Goal: Information Seeking & Learning: Learn about a topic

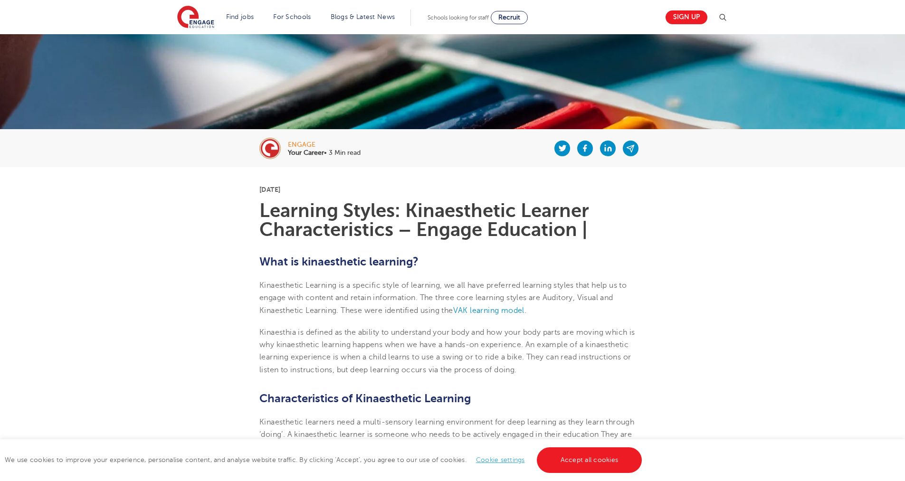
scroll to position [133, 0]
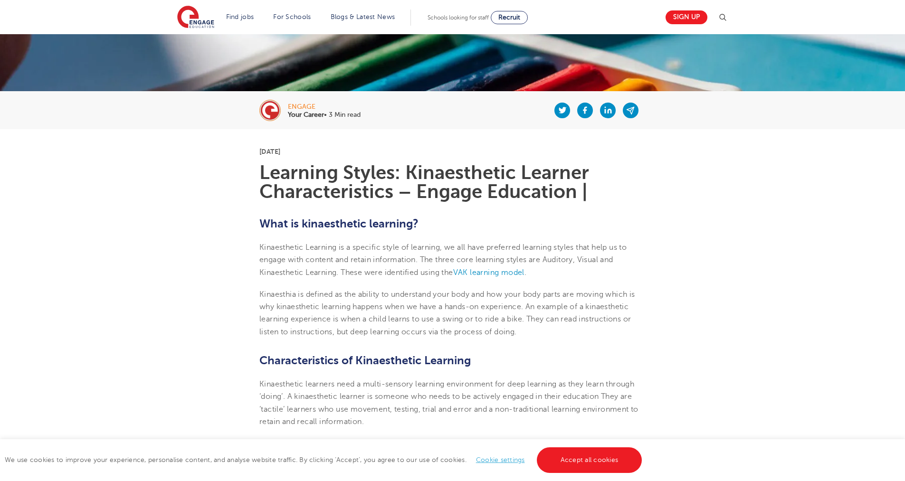
click at [624, 474] on div "We use cookies to improve your experience, personalise content, and analyse web…" at bounding box center [452, 460] width 905 height 42
click at [617, 464] on link "Accept all cookies" at bounding box center [589, 460] width 105 height 26
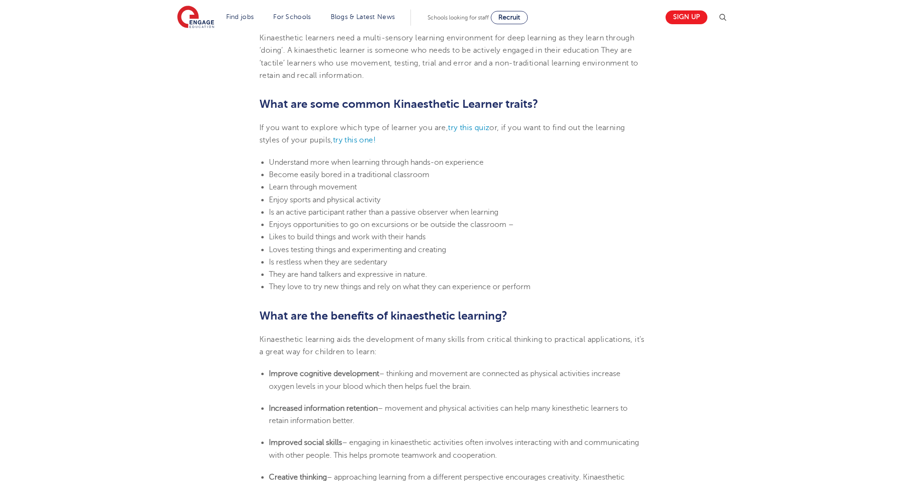
scroll to position [451, 0]
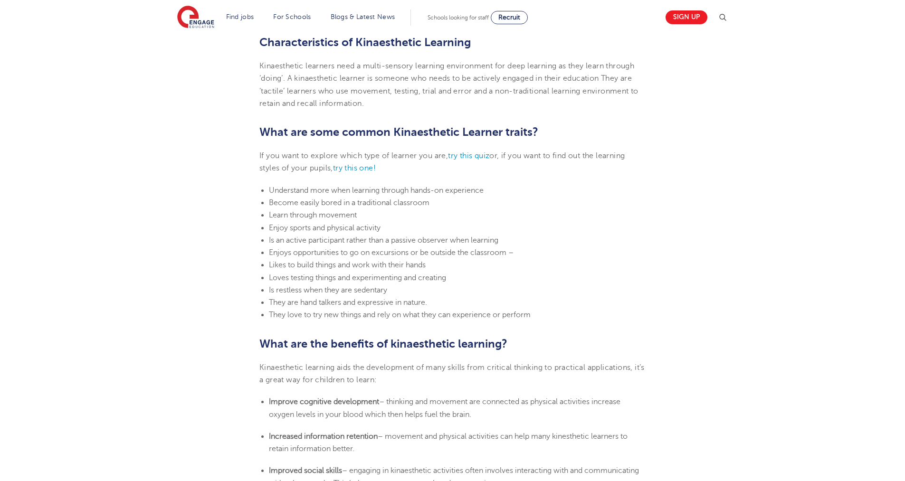
click at [563, 269] on li "Likes to build things and work with their hands" at bounding box center [457, 265] width 377 height 12
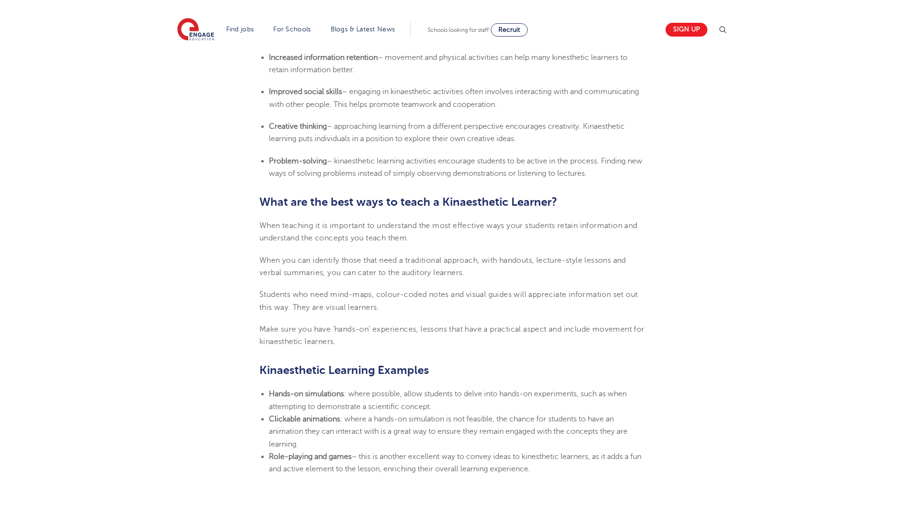
scroll to position [852, 0]
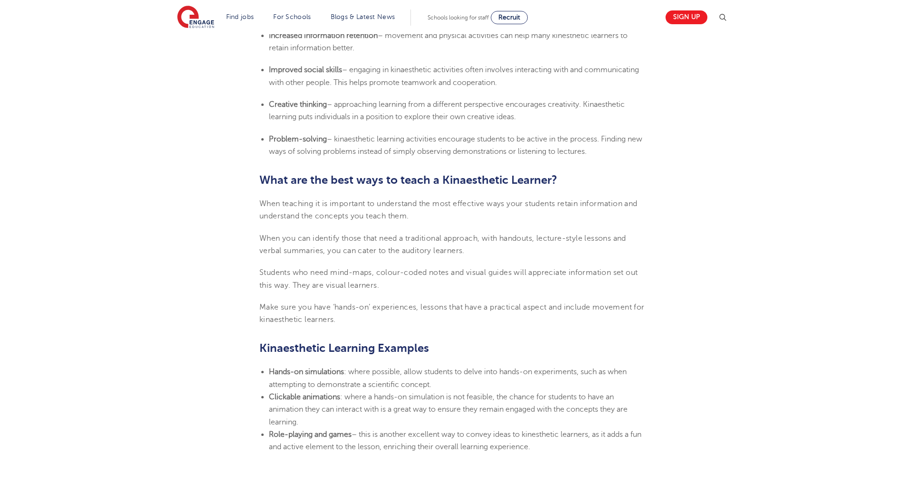
click at [353, 70] on span "– engaging in kinaesthetic activities often involves interacting with and commu…" at bounding box center [454, 76] width 370 height 21
drag, startPoint x: 333, startPoint y: 106, endPoint x: 585, endPoint y: 102, distance: 251.7
click at [585, 102] on span "– approaching learning from a different perspective encourages creativity. Kina…" at bounding box center [447, 110] width 356 height 21
